Goal: Information Seeking & Learning: Learn about a topic

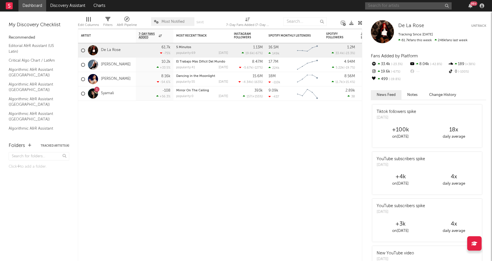
click at [387, 3] on input "text" at bounding box center [408, 5] width 86 height 7
type input "t"
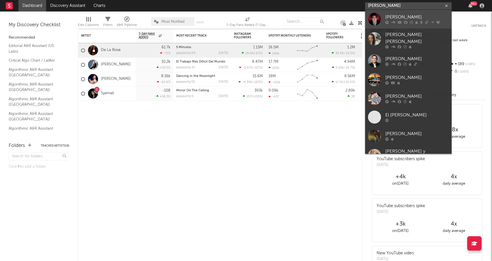
type input "[PERSON_NAME]"
click at [416, 17] on div "[PERSON_NAME]" at bounding box center [416, 17] width 63 height 7
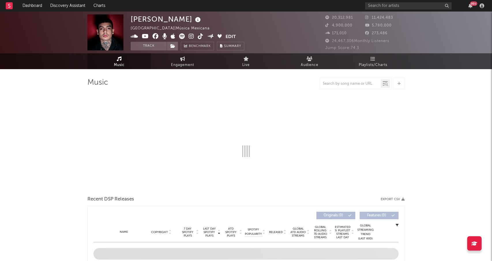
select select "6m"
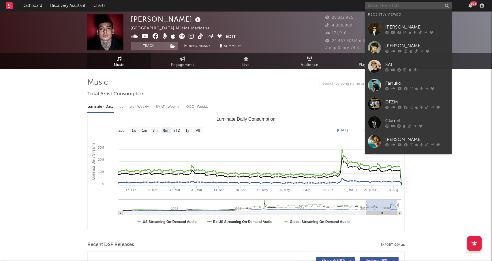
click at [395, 9] on input "text" at bounding box center [408, 5] width 86 height 7
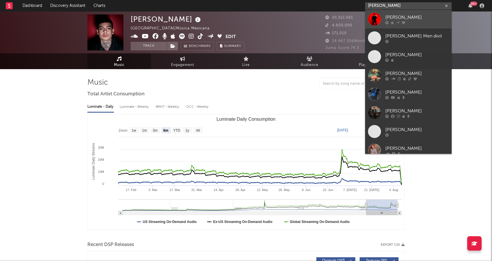
type input "[PERSON_NAME]"
click at [416, 21] on div at bounding box center [416, 22] width 63 height 3
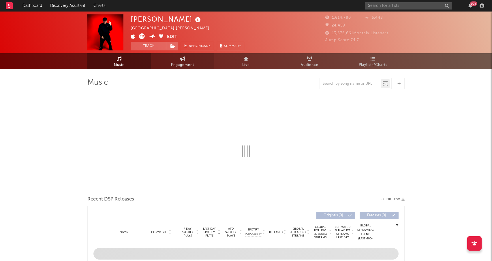
select select "6m"
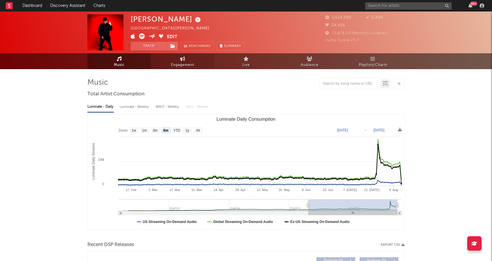
click at [173, 65] on span "Engagement" at bounding box center [182, 65] width 23 height 7
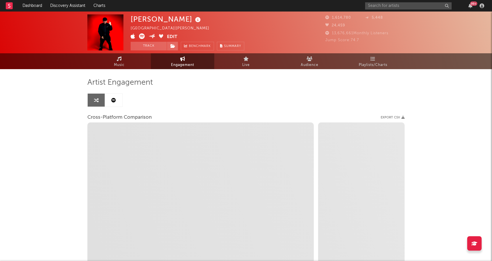
select select "1w"
click at [117, 97] on link at bounding box center [113, 100] width 17 height 13
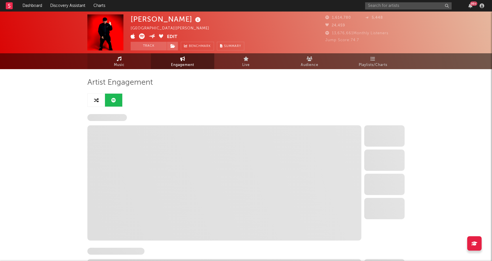
select select "6m"
select select "1w"
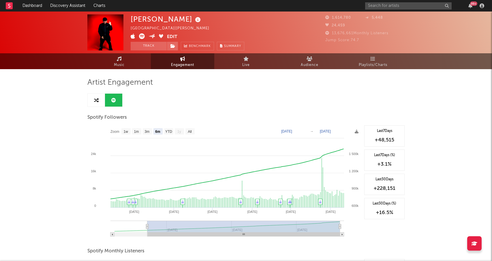
click at [172, 35] on button "Edit" at bounding box center [172, 36] width 10 height 7
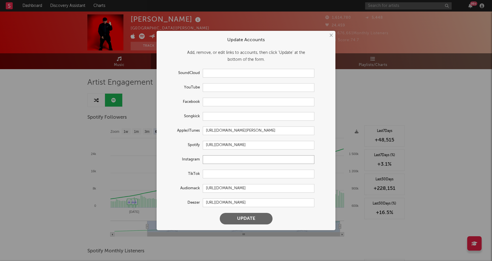
click at [217, 161] on input "text" at bounding box center [259, 159] width 112 height 9
paste input "[URL][DOMAIN_NAME]"
type input "[URL][DOMAIN_NAME]"
click at [251, 217] on button "Update" at bounding box center [246, 219] width 53 height 12
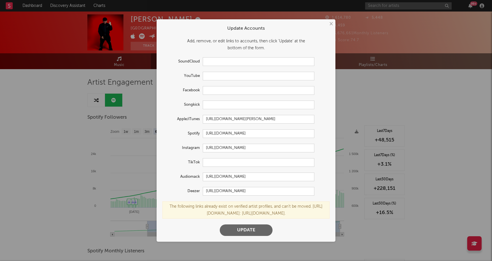
click at [249, 232] on button "Update" at bounding box center [246, 231] width 53 height 12
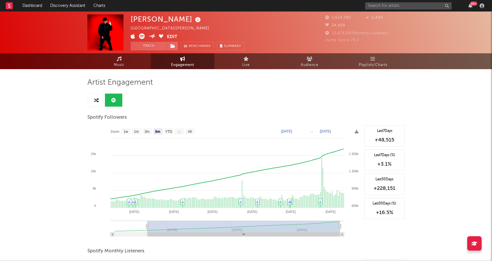
click at [404, 112] on div "× Update Accounts Add, remove, or edit links to accounts, then click 'Update' a…" at bounding box center [246, 130] width 492 height 261
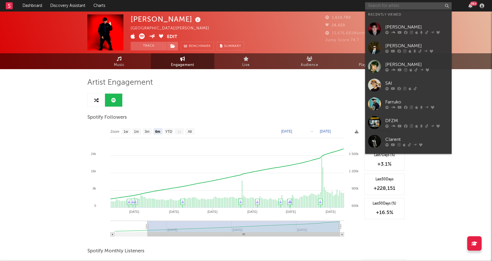
click at [382, 3] on input "text" at bounding box center [408, 5] width 86 height 7
type input "n"
click at [399, 5] on input "text" at bounding box center [408, 5] width 86 height 7
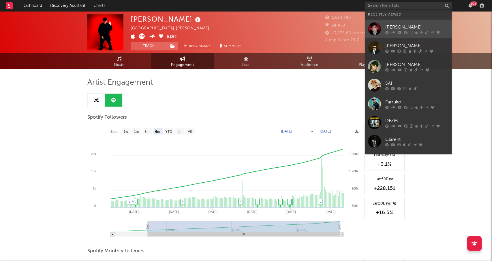
click at [403, 28] on div "[PERSON_NAME]" at bounding box center [416, 27] width 63 height 7
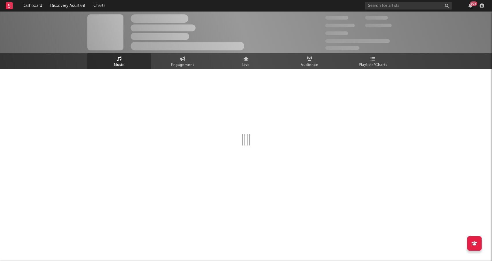
select select "6m"
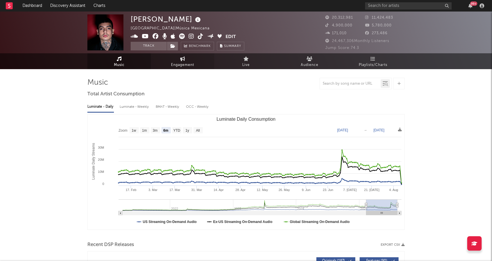
click at [178, 67] on span "Engagement" at bounding box center [182, 65] width 23 height 7
select select "1w"
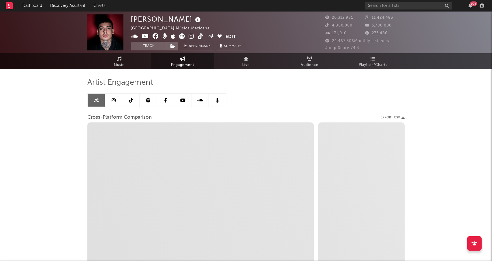
click at [133, 101] on link at bounding box center [130, 100] width 17 height 13
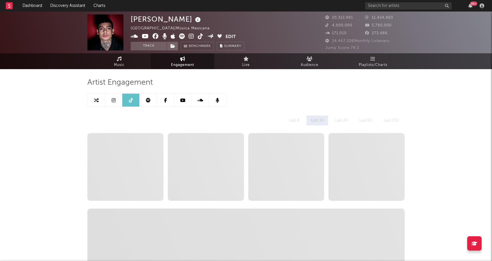
select select "6m"
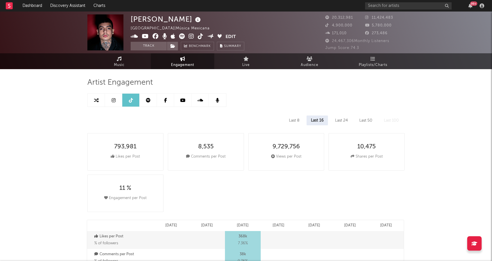
click at [148, 101] on icon at bounding box center [148, 100] width 5 height 5
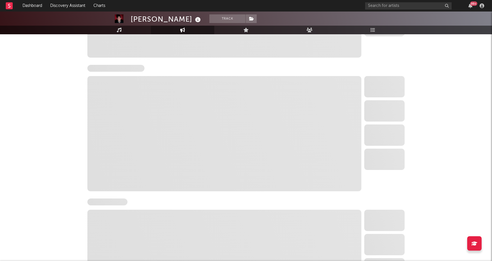
select select "6m"
select select "1w"
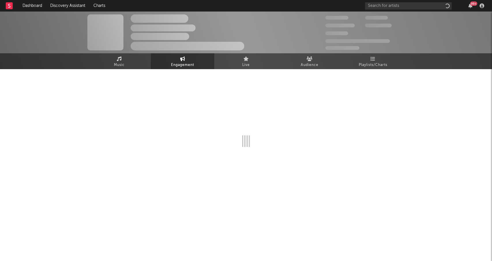
select select "6m"
select select "1w"
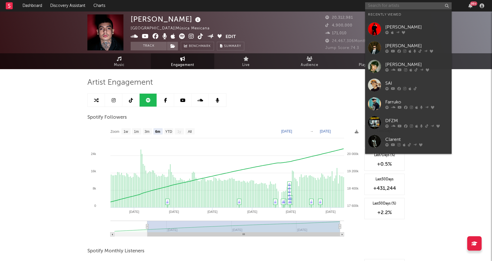
click at [382, 5] on input "text" at bounding box center [408, 5] width 86 height 7
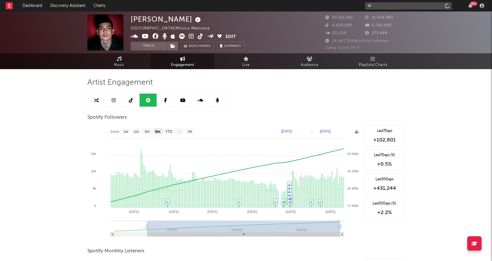
type input "v"
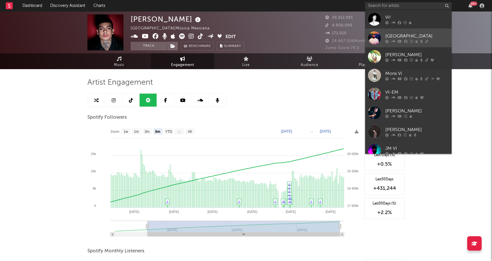
click at [408, 29] on link "Vi City" at bounding box center [408, 38] width 86 height 19
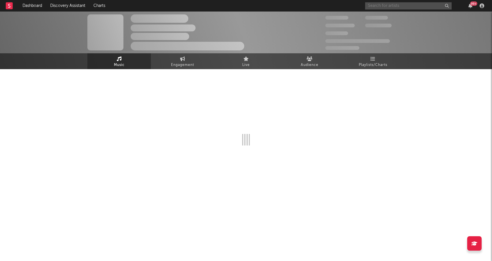
click at [394, 8] on input "text" at bounding box center [408, 5] width 86 height 7
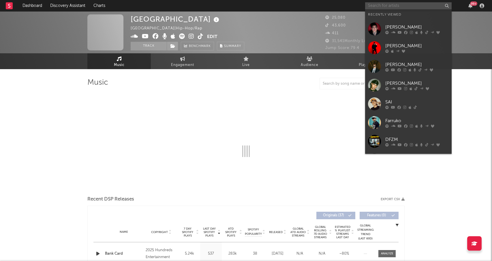
select select "6m"
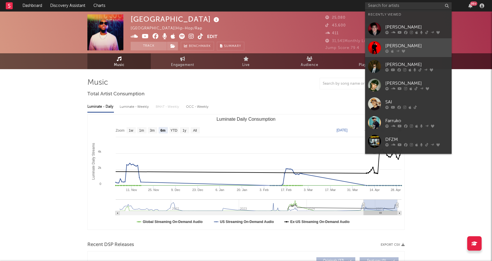
click at [419, 40] on link "[PERSON_NAME]" at bounding box center [408, 47] width 86 height 19
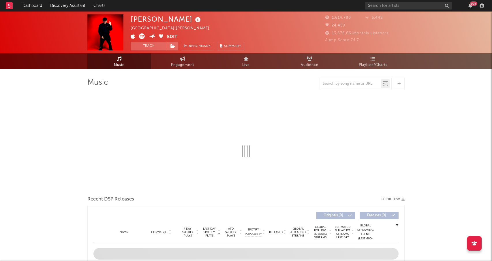
select select "6m"
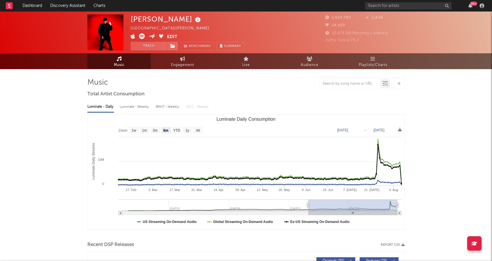
click at [175, 62] on span "Engagement" at bounding box center [182, 65] width 23 height 7
select select "1w"
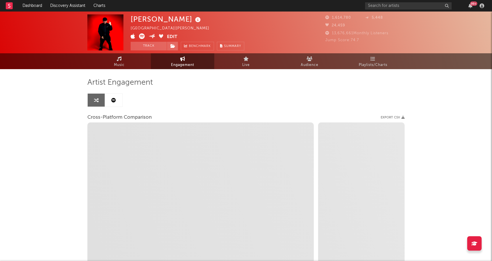
click at [113, 101] on icon at bounding box center [113, 100] width 5 height 5
select select "6m"
select select "1w"
